Goal: Information Seeking & Learning: Learn about a topic

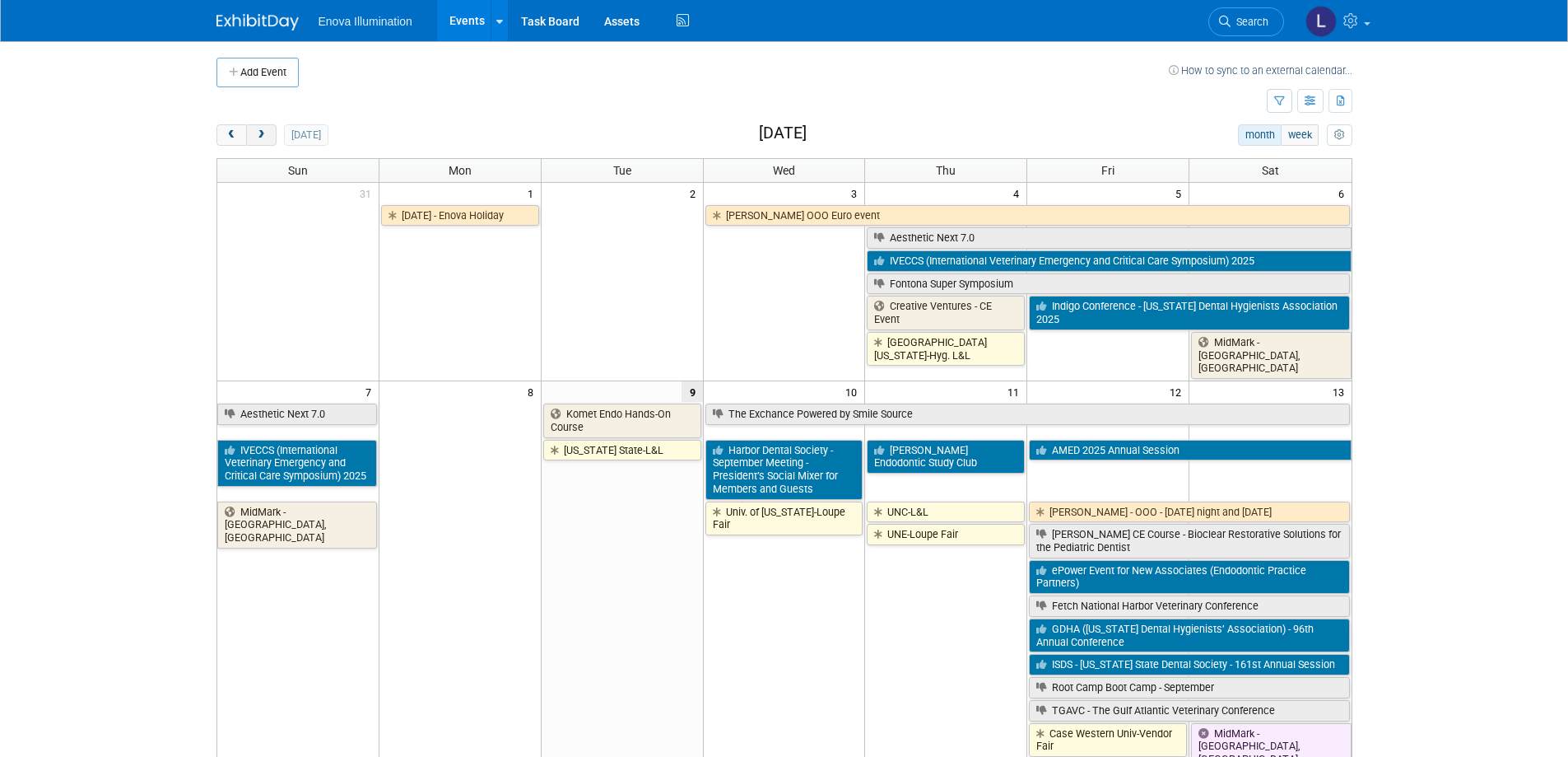
click at [260, 139] on span "next" at bounding box center [261, 135] width 13 height 11
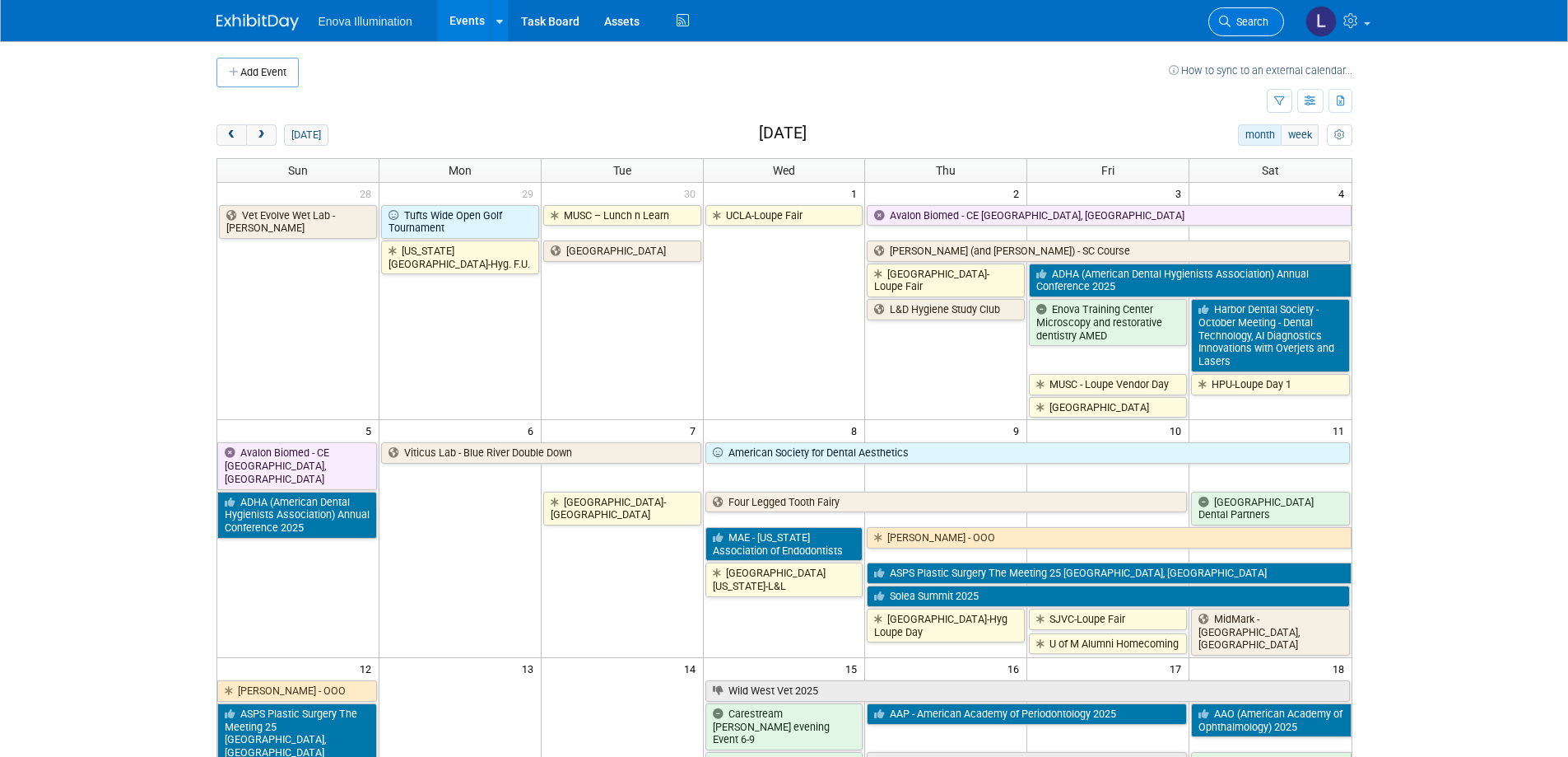
click at [1252, 26] on span "Search" at bounding box center [1248, 21] width 38 height 13
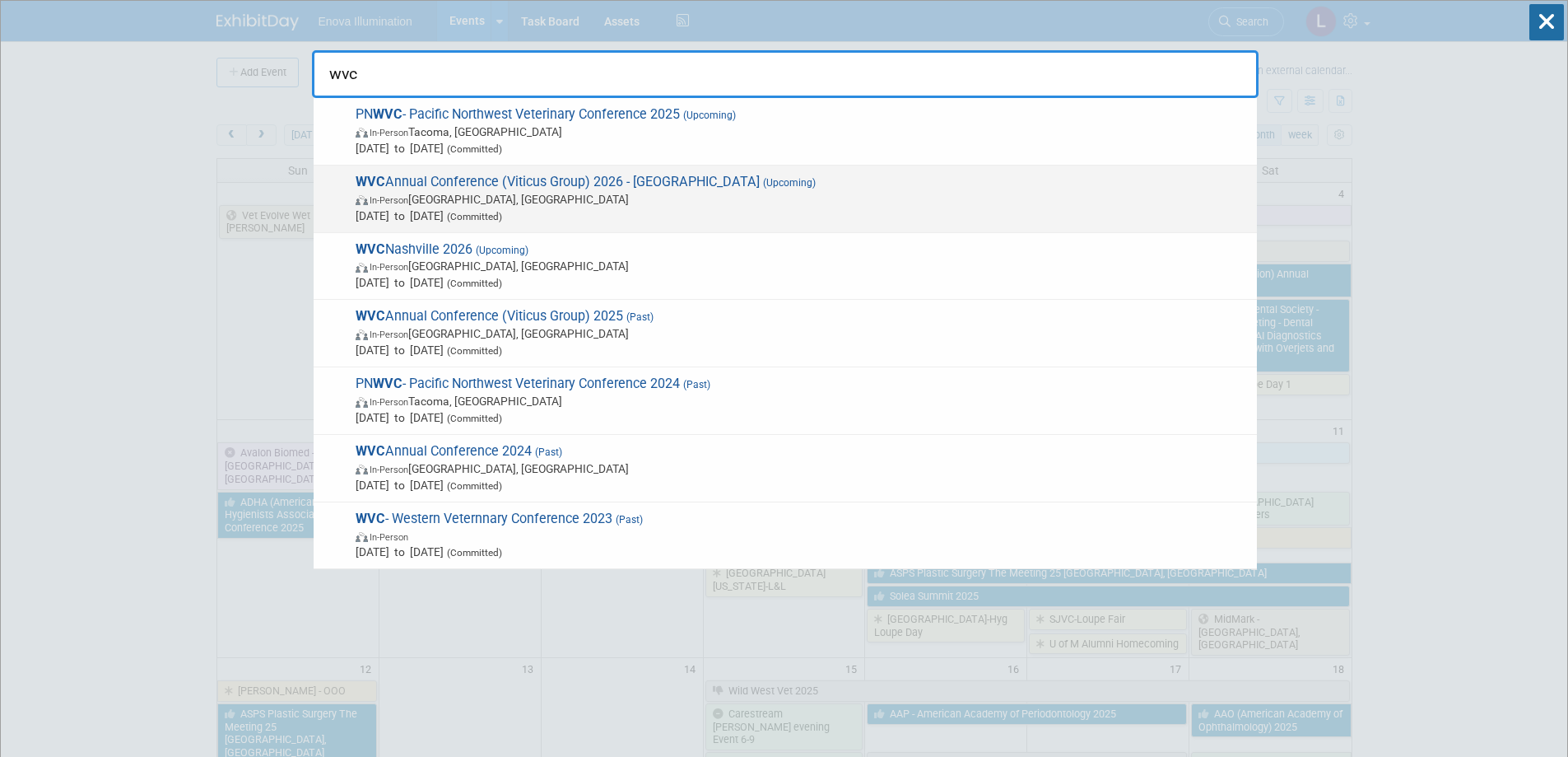
type input "wvc"
click at [670, 188] on span "WVC Annual Conference (Viticus Group) 2026 - [GEOGRAPHIC_DATA] (Upcoming) In-Pe…" at bounding box center [799, 198] width 898 height 50
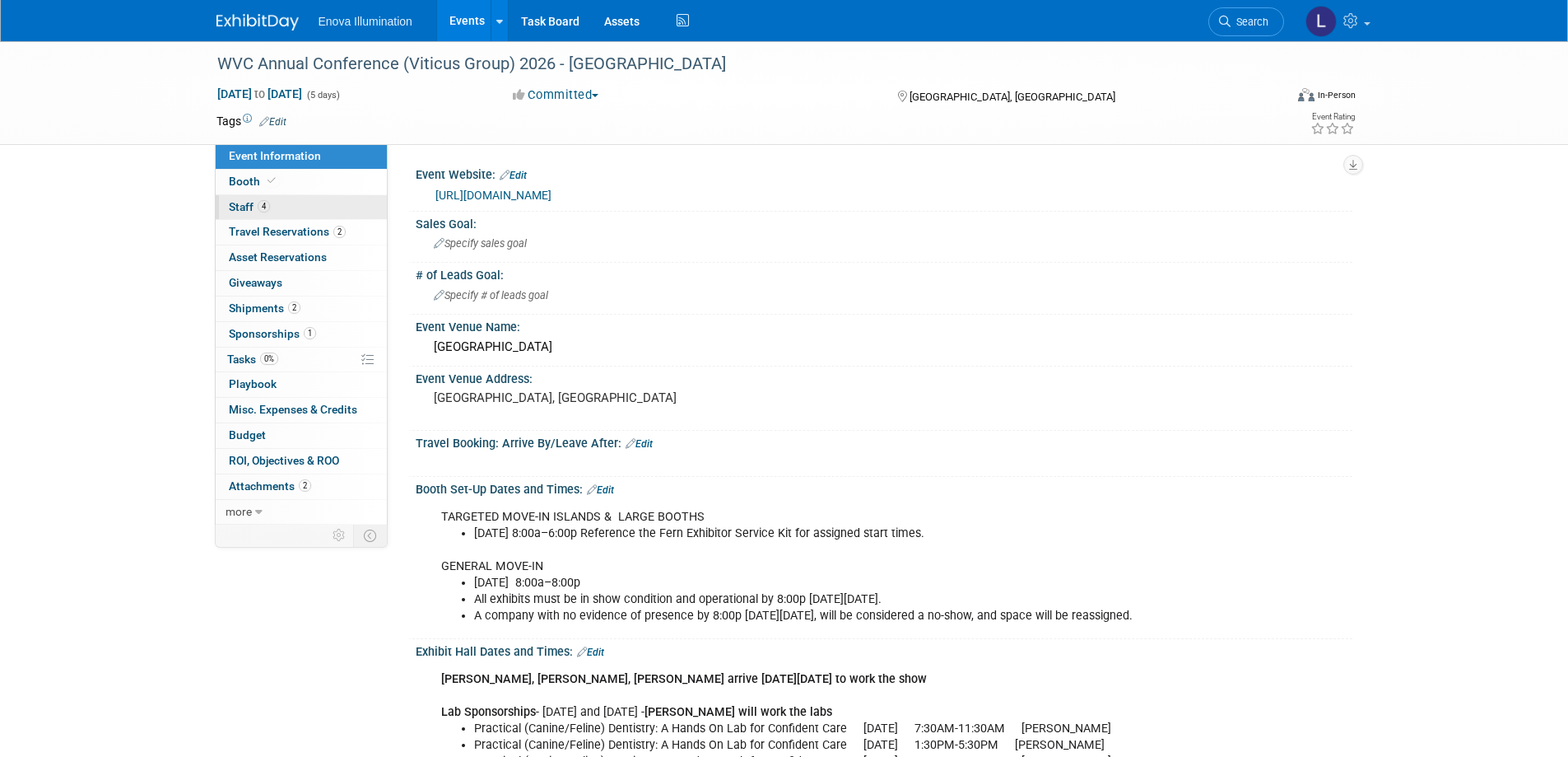
click at [298, 208] on link "4 Staff 4" at bounding box center [301, 208] width 171 height 25
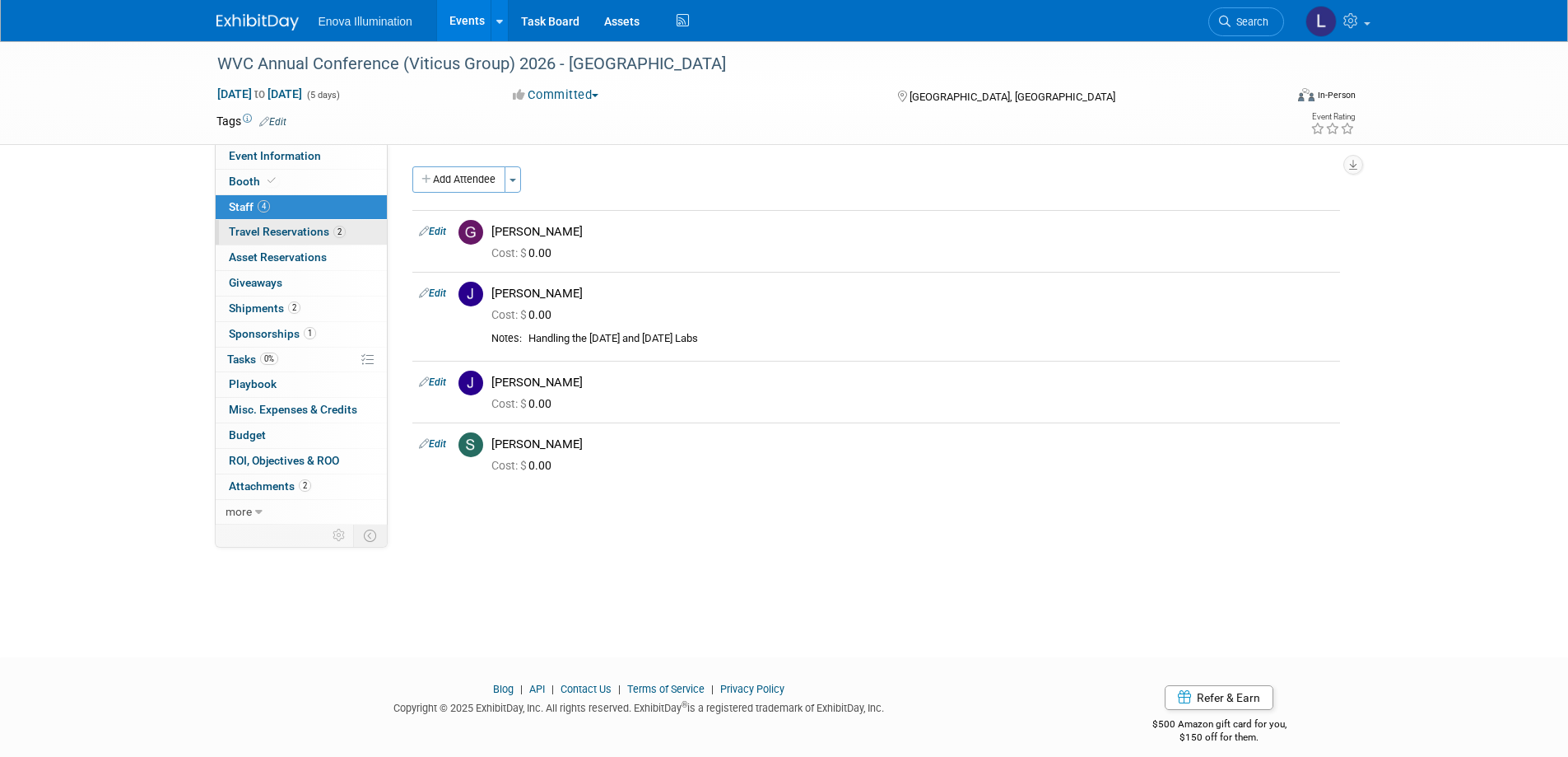
click at [326, 230] on span "Travel Reservations 2" at bounding box center [287, 231] width 116 height 13
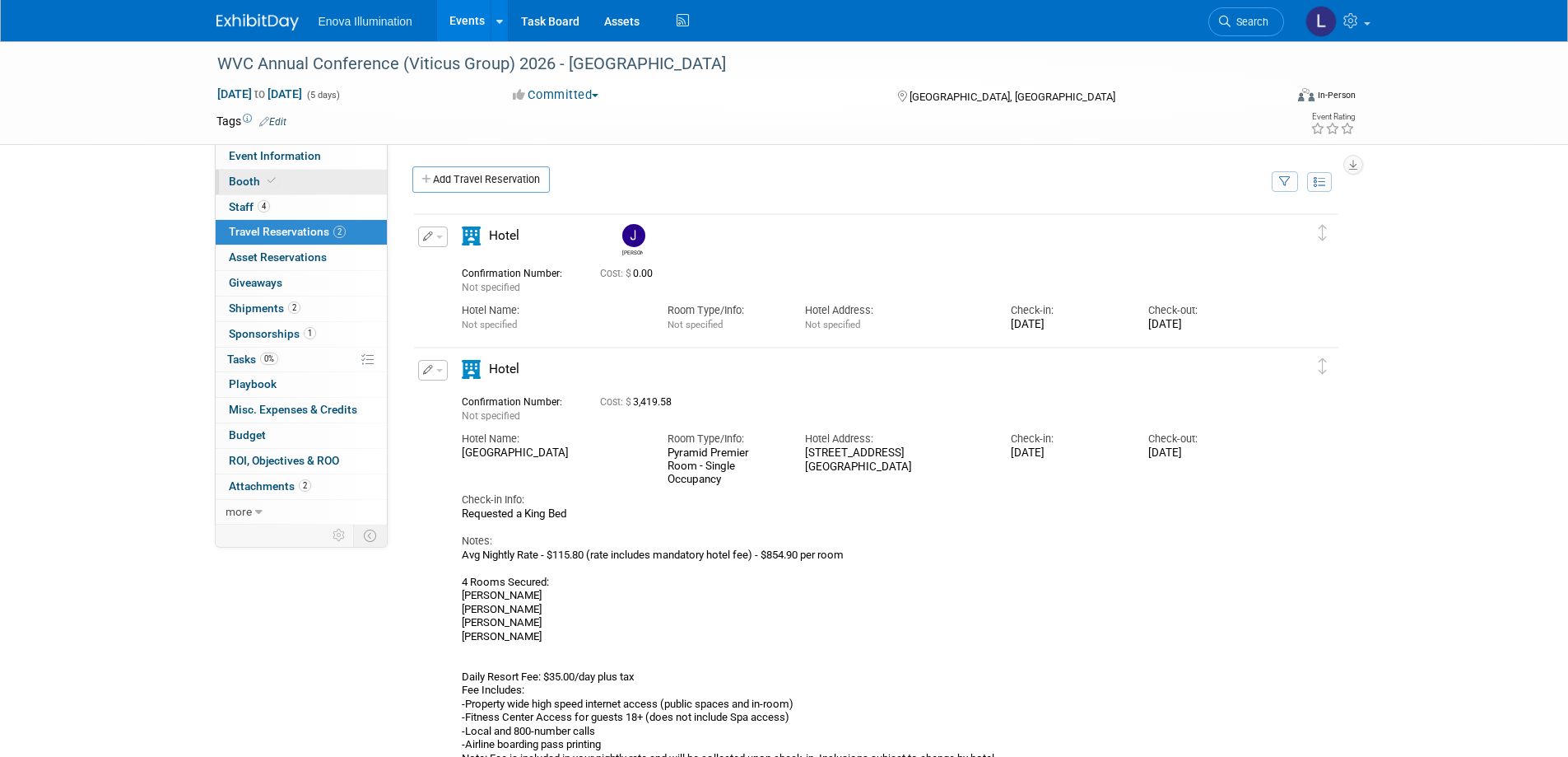
click at [262, 176] on span "Booth" at bounding box center [254, 181] width 50 height 13
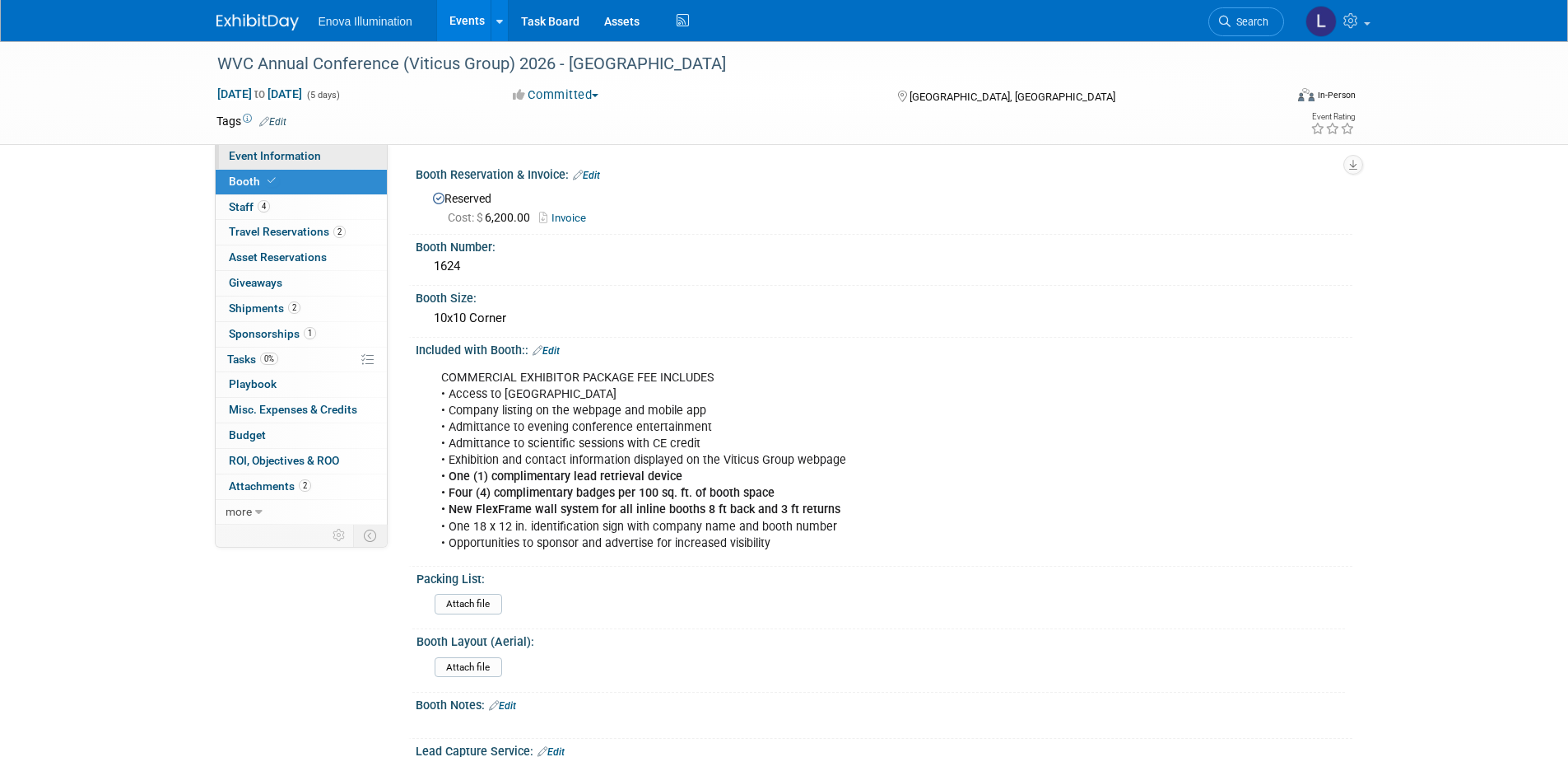
click at [290, 149] on span "Event Information" at bounding box center [275, 156] width 92 height 13
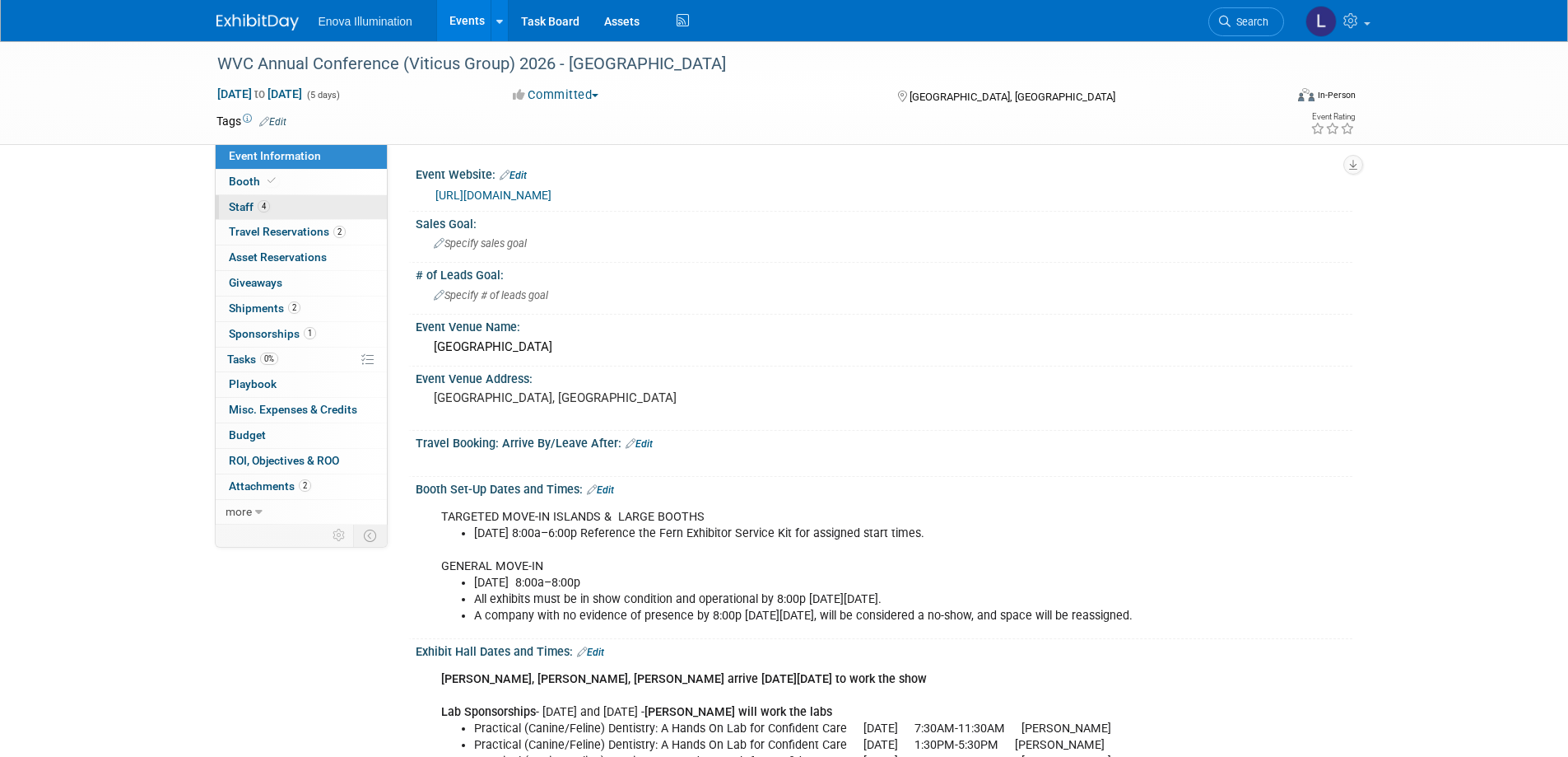
click at [264, 216] on link "4 Staff 4" at bounding box center [301, 208] width 171 height 25
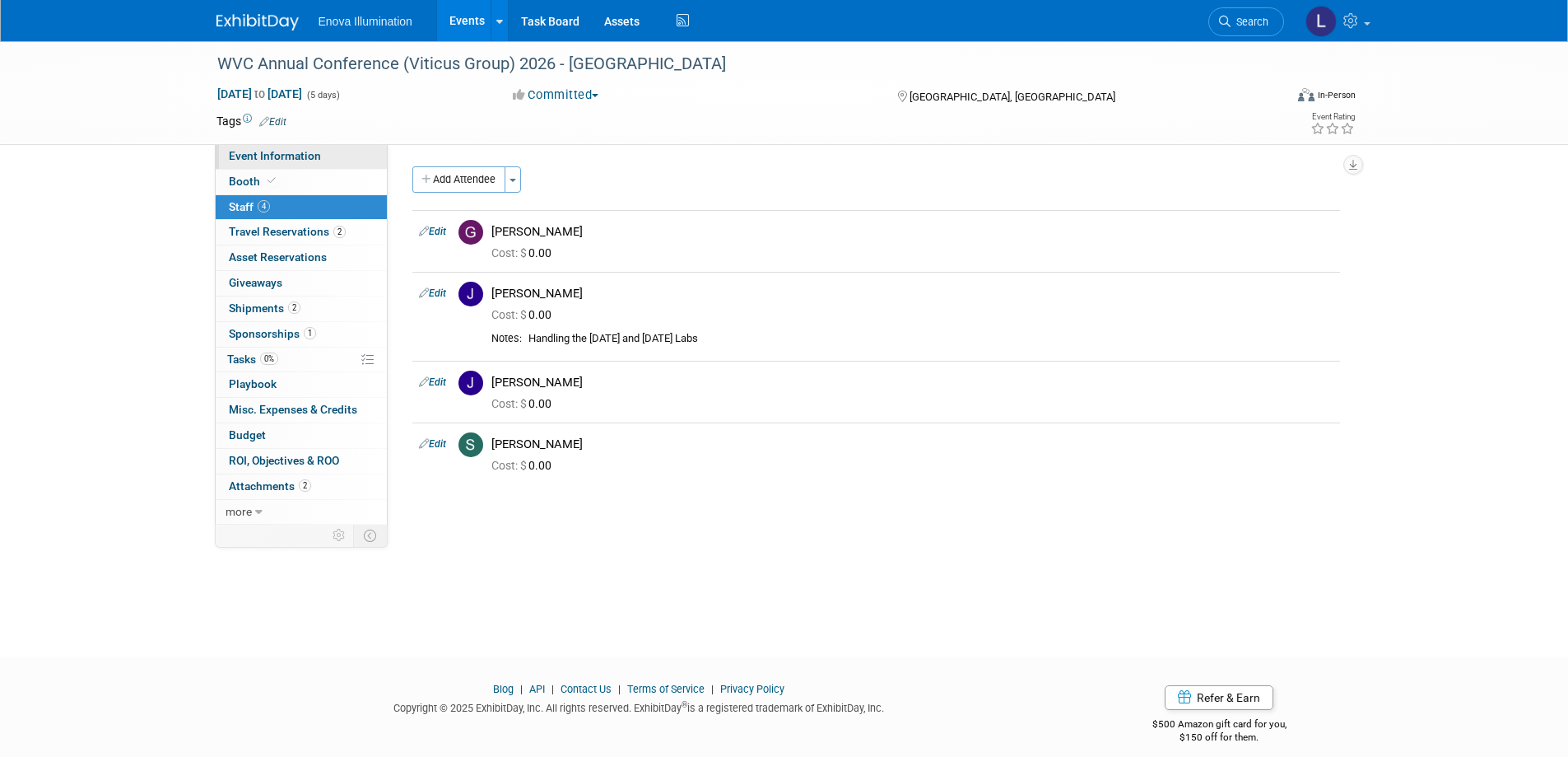
click at [289, 158] on span "Event Information" at bounding box center [275, 156] width 92 height 13
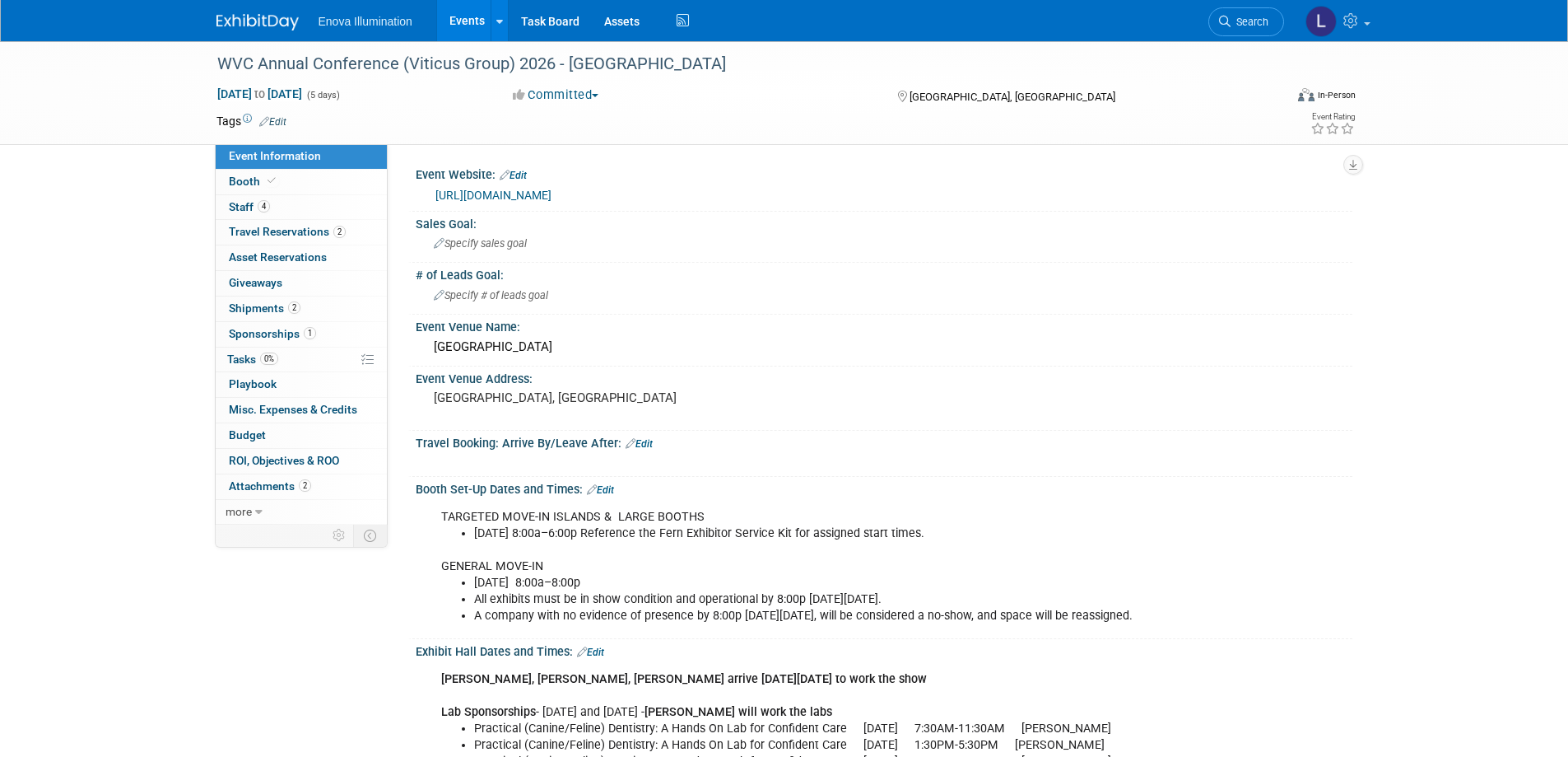
click at [552, 189] on link "https://www.viticusgroup.org/wvc-conference" at bounding box center [493, 196] width 116 height 13
